Goal: Information Seeking & Learning: Learn about a topic

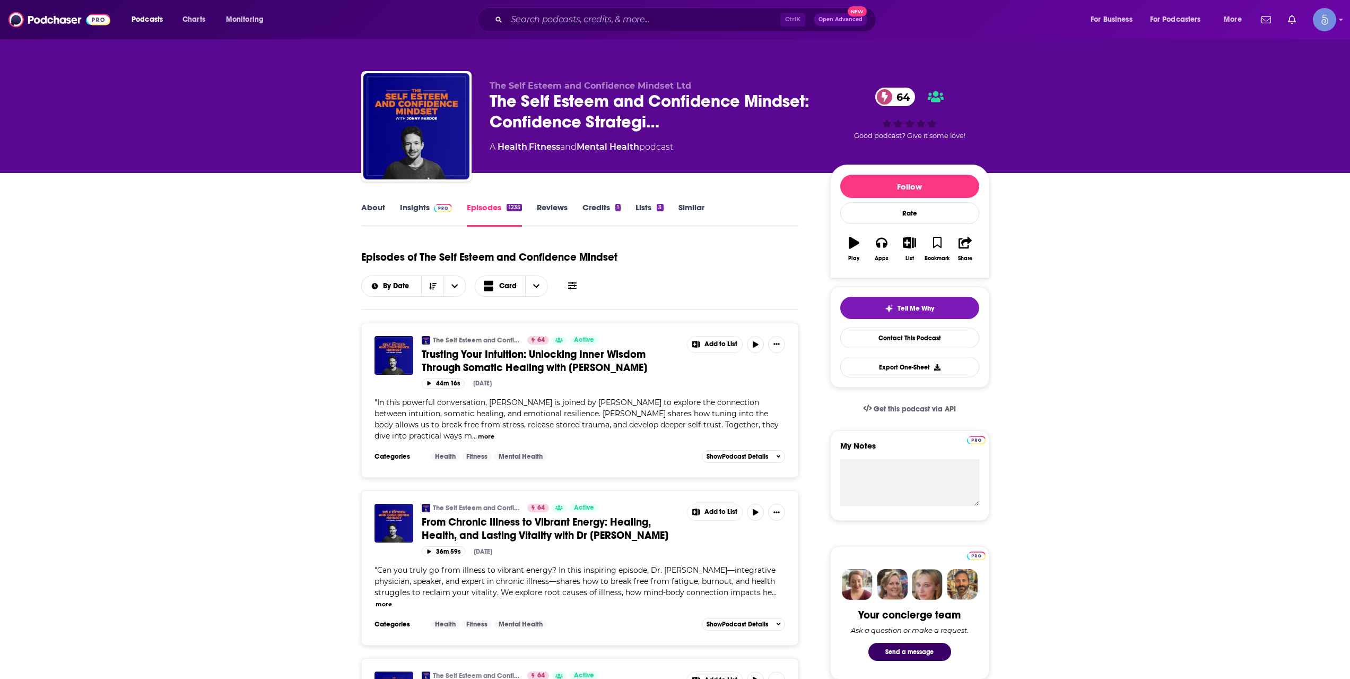
click at [377, 213] on link "About" at bounding box center [373, 214] width 24 height 24
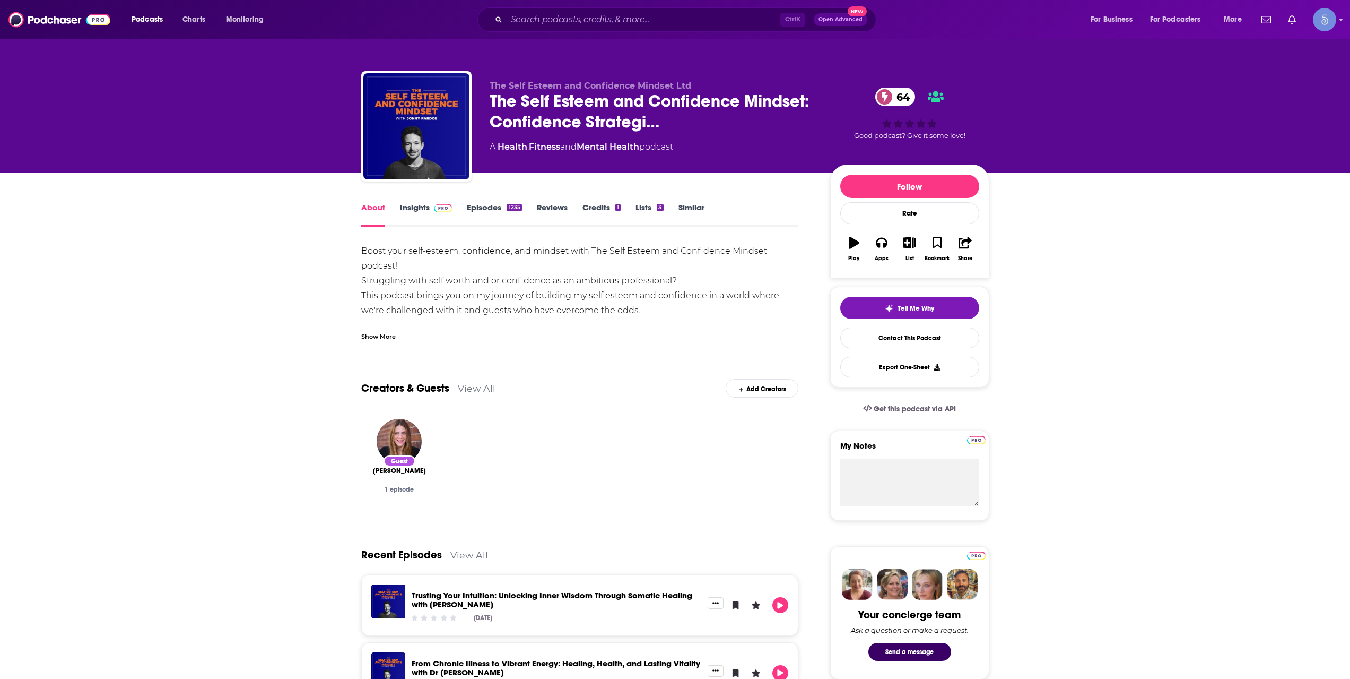
click at [412, 210] on link "Insights" at bounding box center [426, 214] width 53 height 24
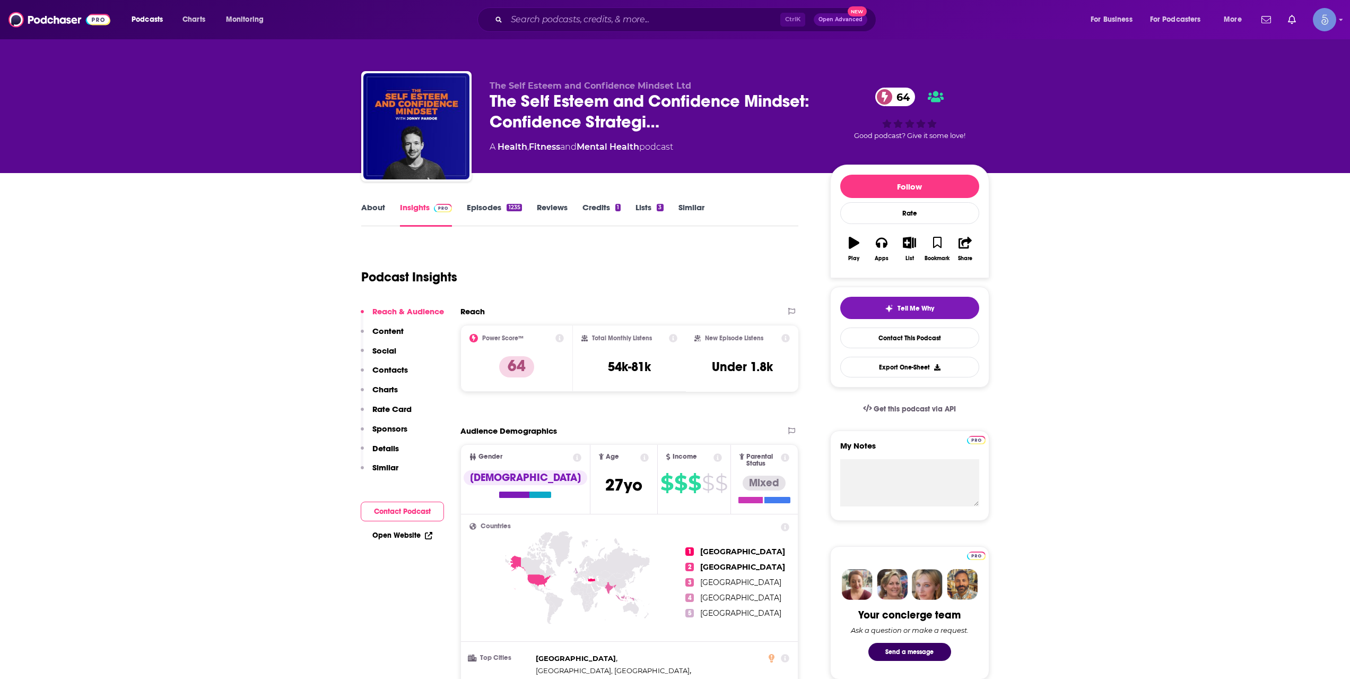
drag, startPoint x: 431, startPoint y: 531, endPoint x: 296, endPoint y: 611, distance: 157.0
click at [798, 345] on div "New Episode Listens Under 1.8k" at bounding box center [742, 358] width 113 height 66
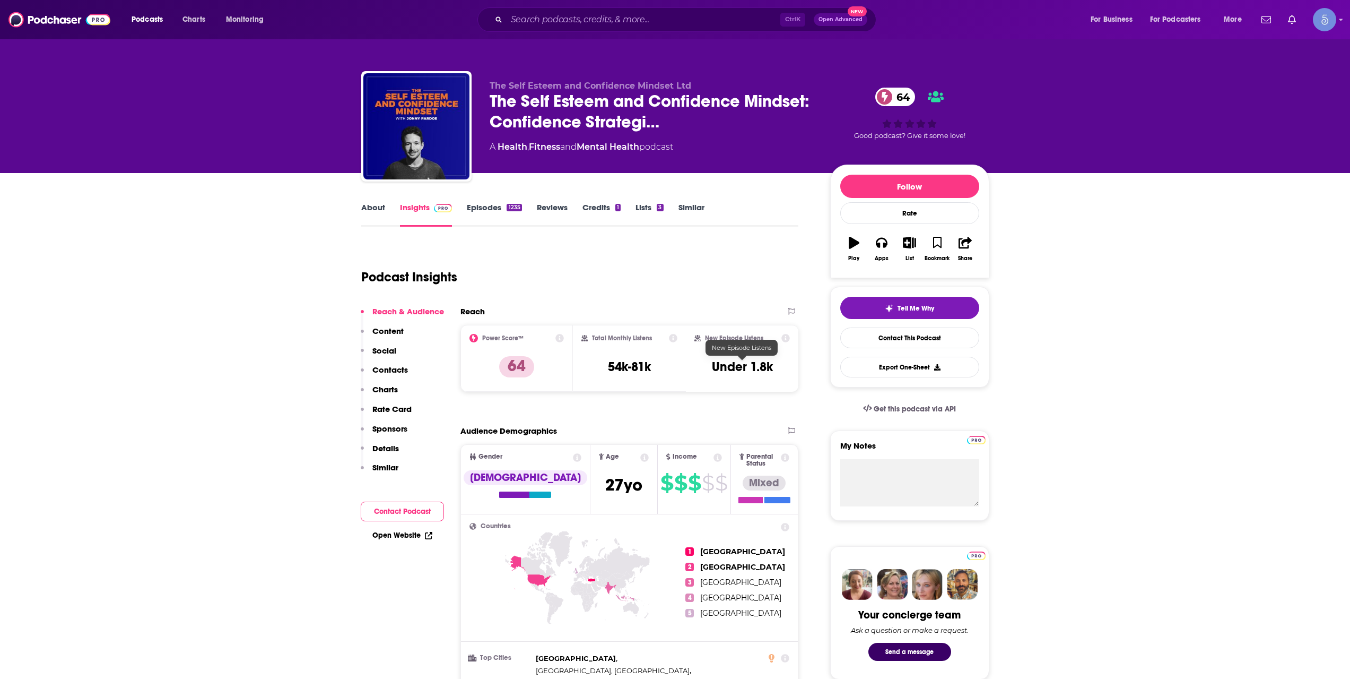
drag, startPoint x: 745, startPoint y: 60, endPoint x: 751, endPoint y: 28, distance: 33.0
click at [673, 295] on div "Podcast Insights" at bounding box center [575, 271] width 429 height 54
